Goal: Information Seeking & Learning: Learn about a topic

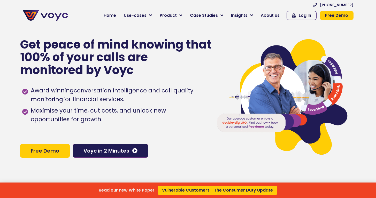
click at [154, 15] on div "Read our new White Paper Vulnerable Customers - The Consumer Duty Update" at bounding box center [188, 99] width 376 height 198
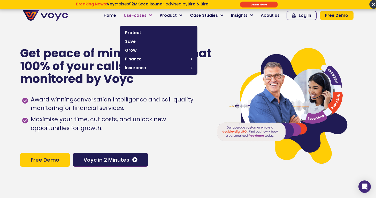
click at [152, 15] on icon at bounding box center [150, 15] width 3 height 5
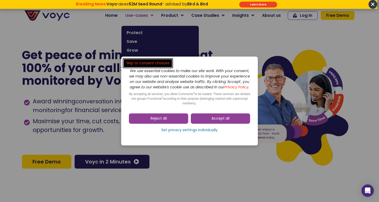
click at [155, 15] on dialog "Skip to consent choices We use essential cookies to make our site work. With yo…" at bounding box center [189, 101] width 379 height 202
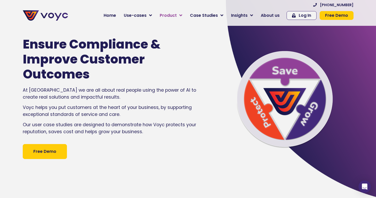
click at [182, 15] on icon at bounding box center [180, 15] width 3 height 5
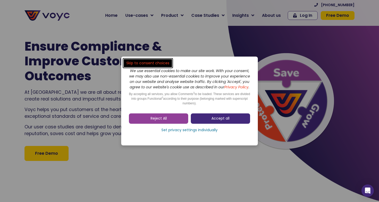
click at [213, 121] on span "Accept all" at bounding box center [221, 118] width 18 height 5
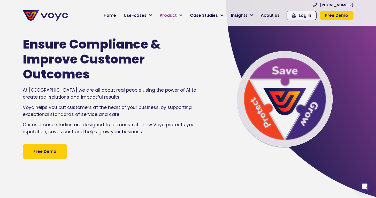
click at [182, 17] on icon at bounding box center [180, 15] width 3 height 5
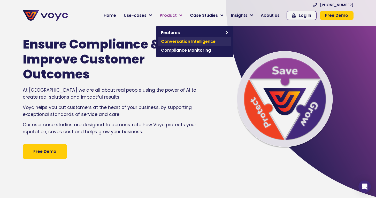
click at [190, 41] on span "Conversation Intelligence" at bounding box center [194, 41] width 67 height 6
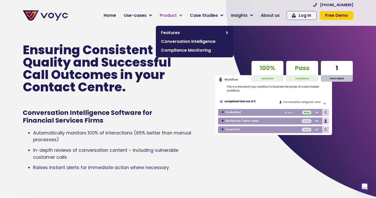
click at [182, 14] on icon at bounding box center [180, 15] width 3 height 5
click at [184, 47] on span "Compliance Monitoring" at bounding box center [194, 50] width 67 height 6
